Goal: Task Accomplishment & Management: Complete application form

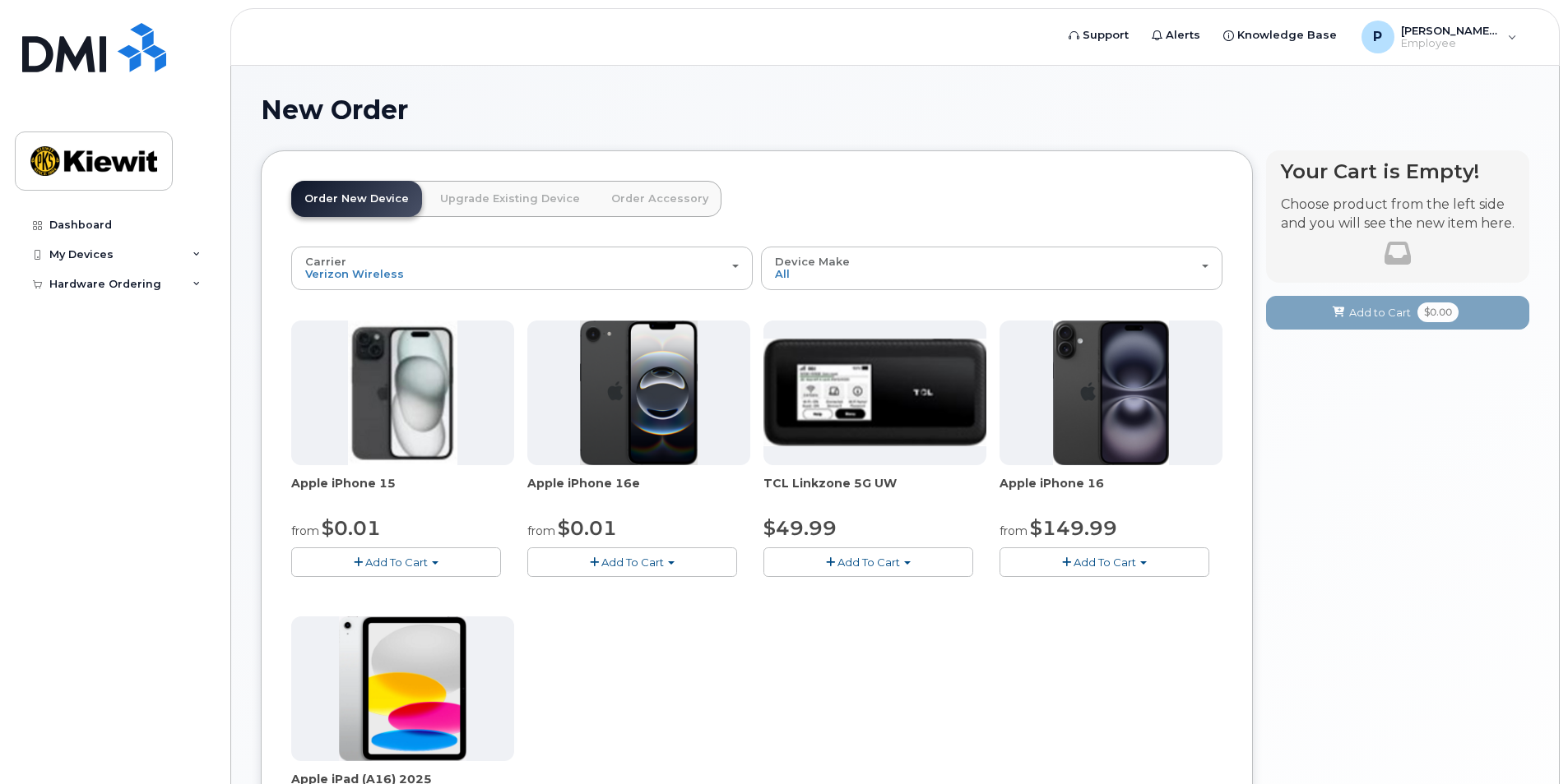
scroll to position [223, 0]
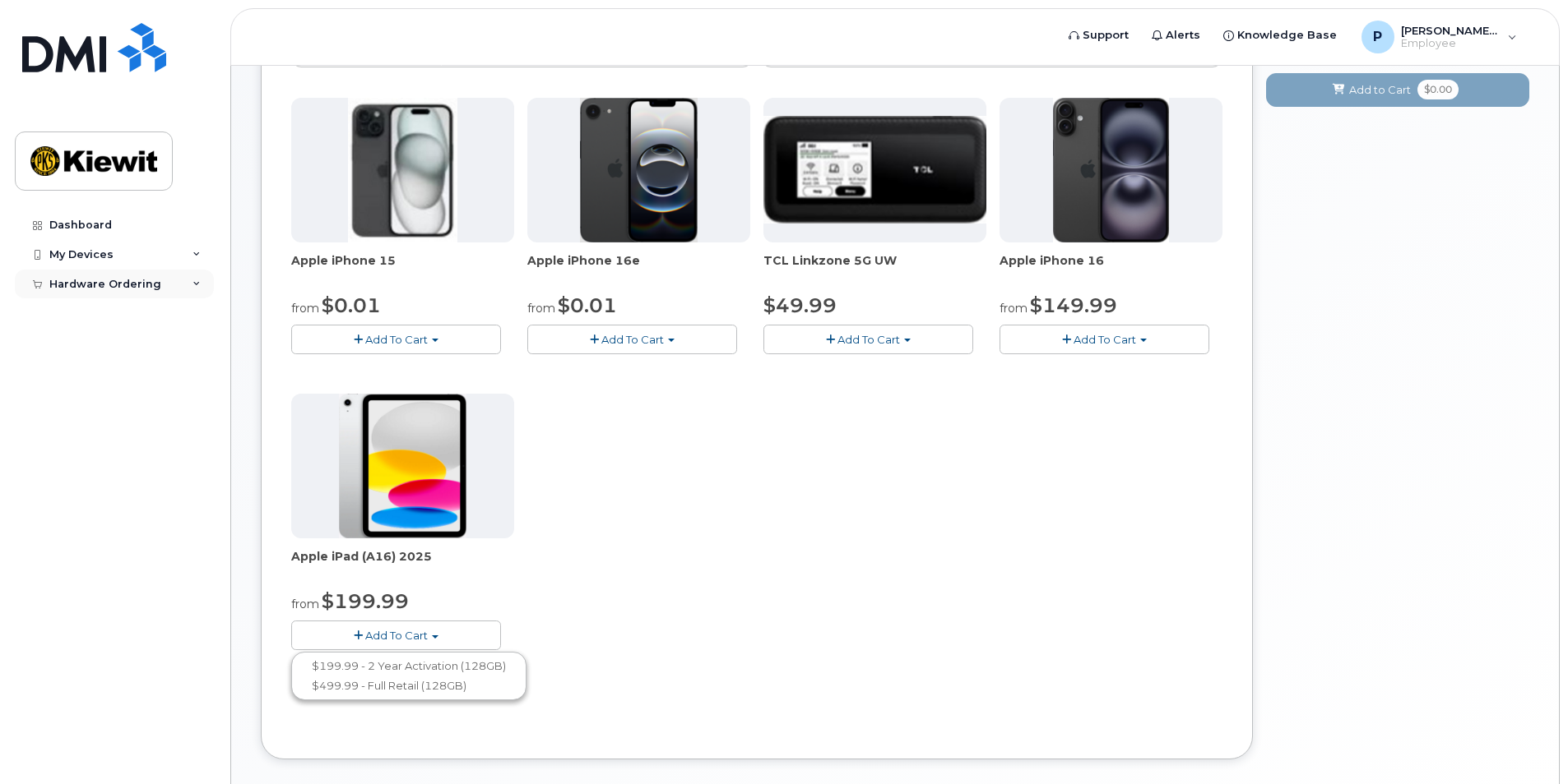
click at [132, 278] on div "Hardware Ordering" at bounding box center [105, 284] width 112 height 13
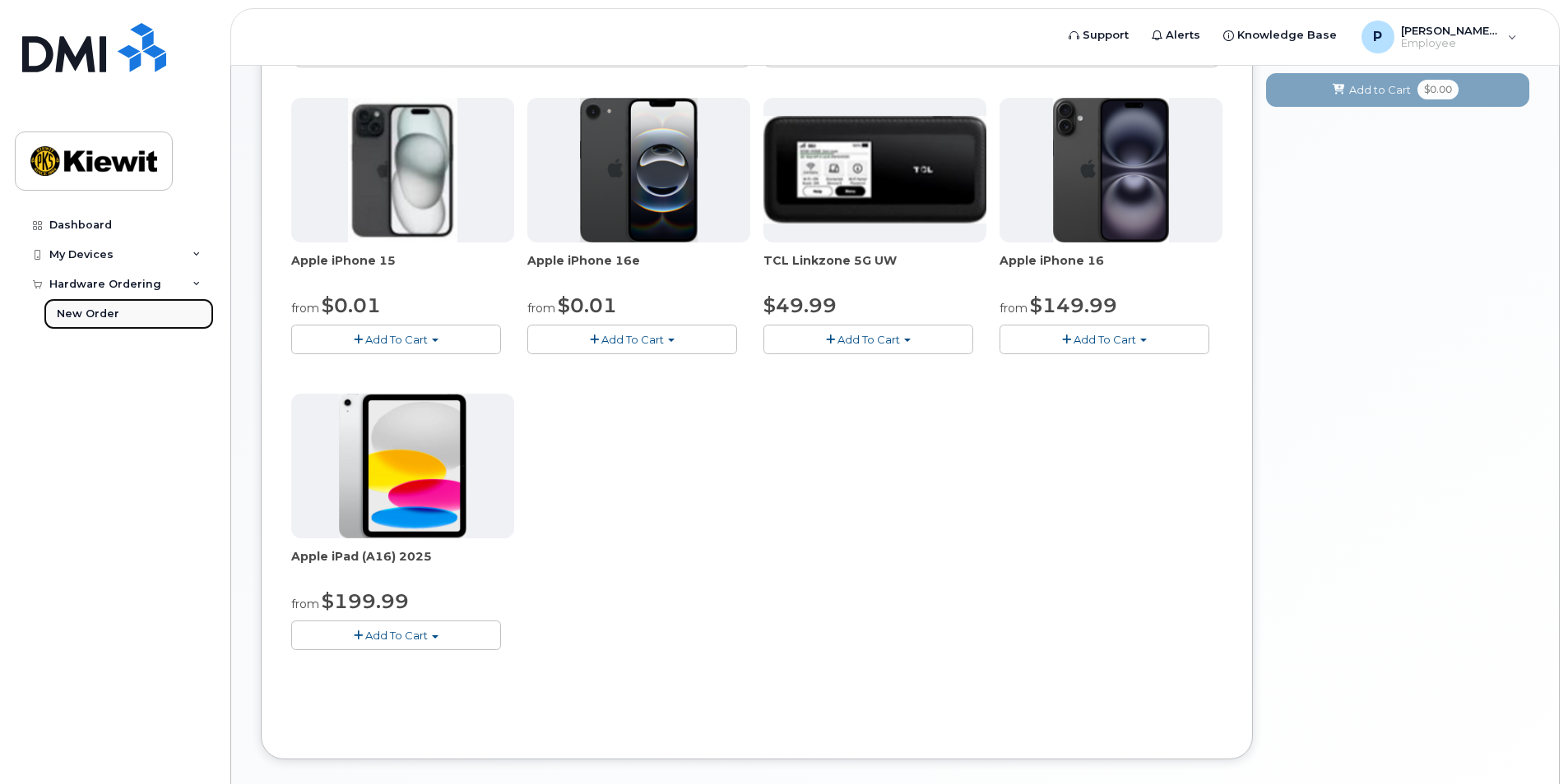
click at [65, 321] on div "New Order" at bounding box center [88, 315] width 62 height 15
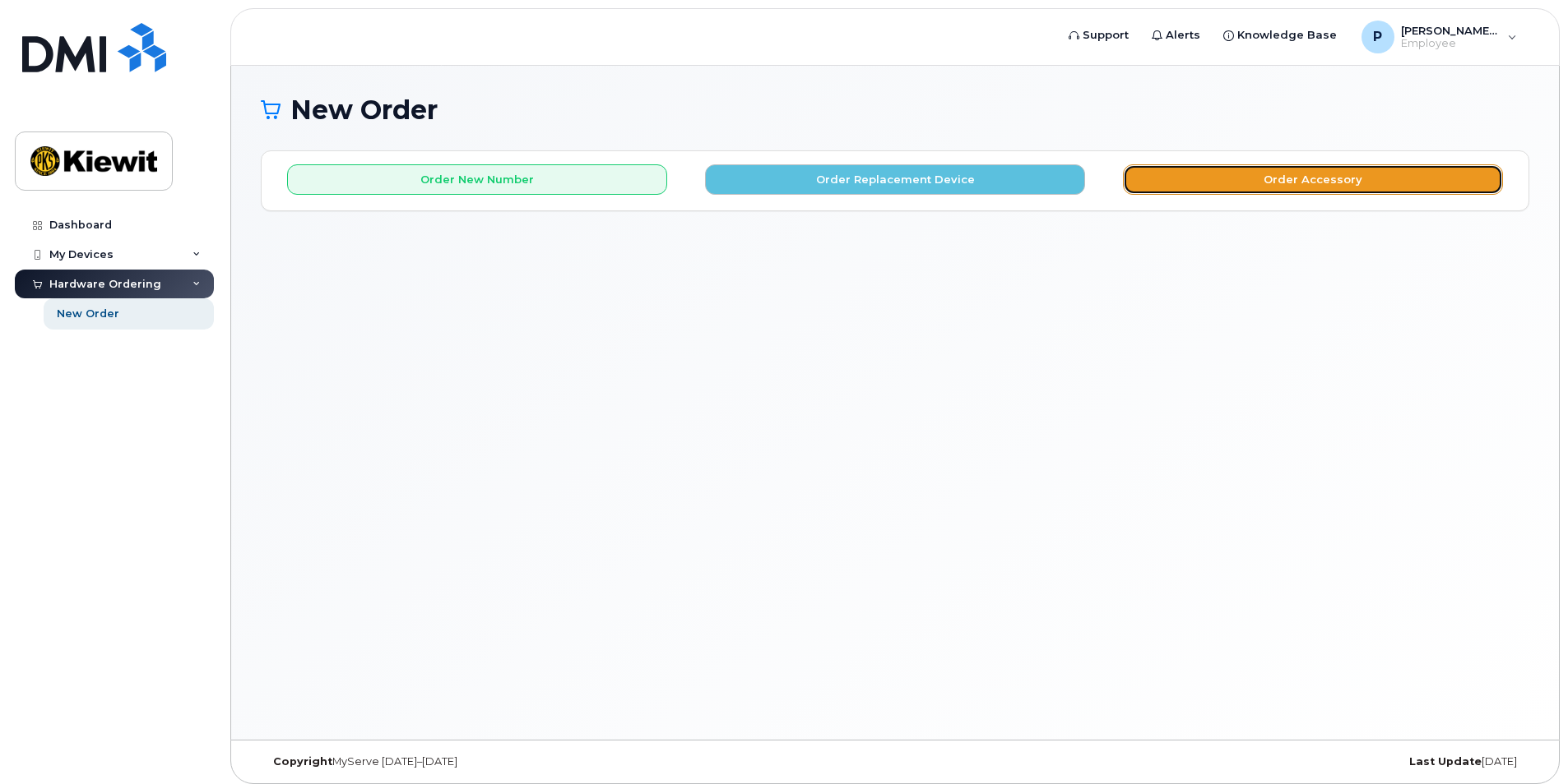
click at [1286, 185] on button "Order Accessory" at bounding box center [1312, 179] width 380 height 30
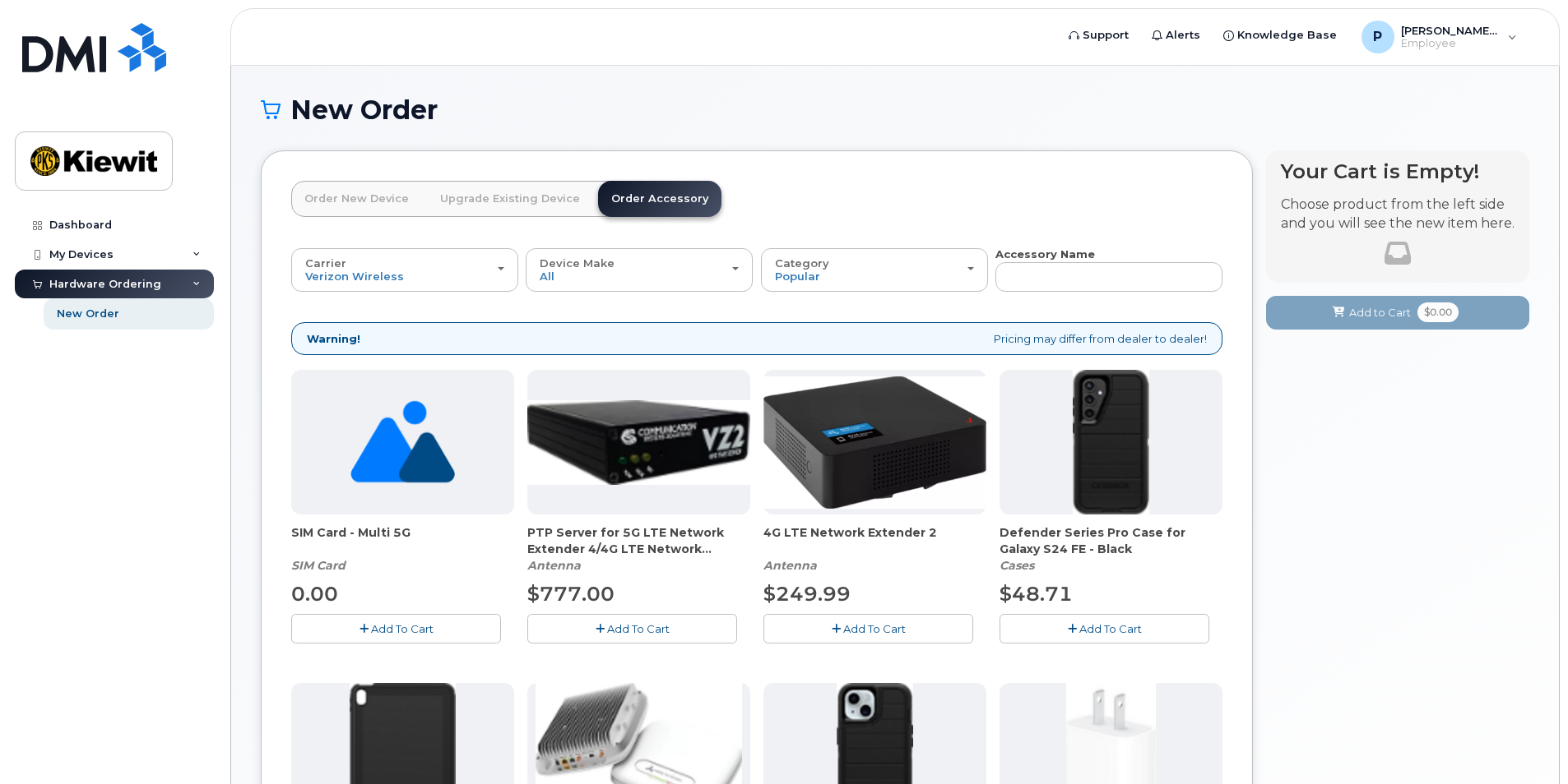
click at [365, 200] on link "Order New Device" at bounding box center [356, 199] width 130 height 36
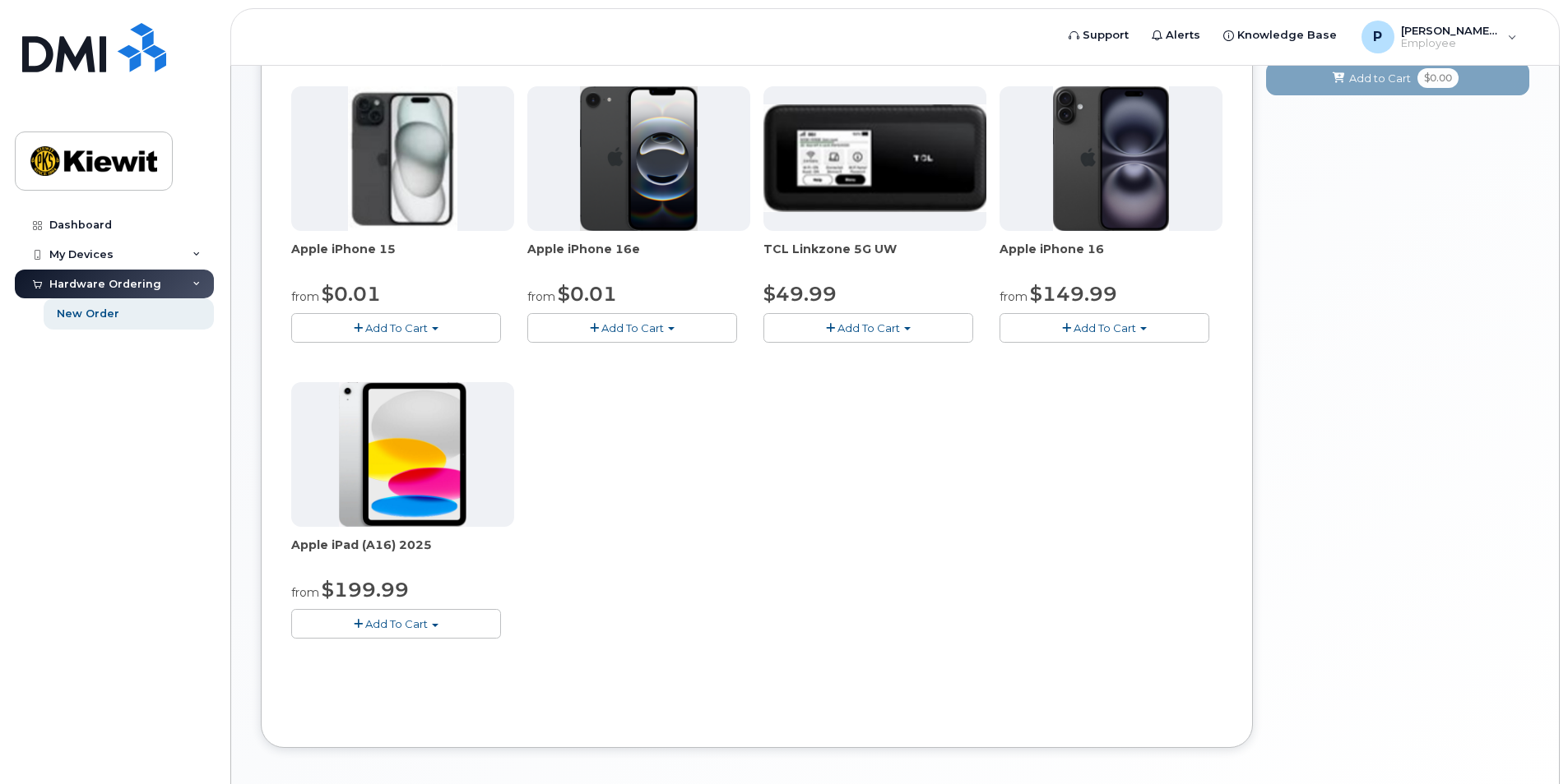
scroll to position [246, 0]
